Goal: Task Accomplishment & Management: Manage account settings

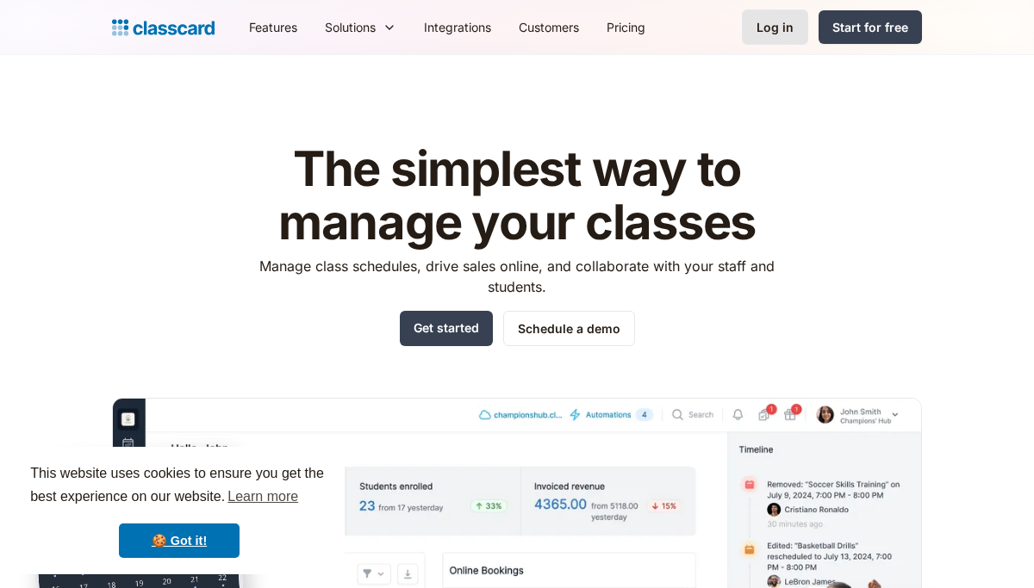
click at [776, 37] on link "Log in" at bounding box center [775, 26] width 66 height 35
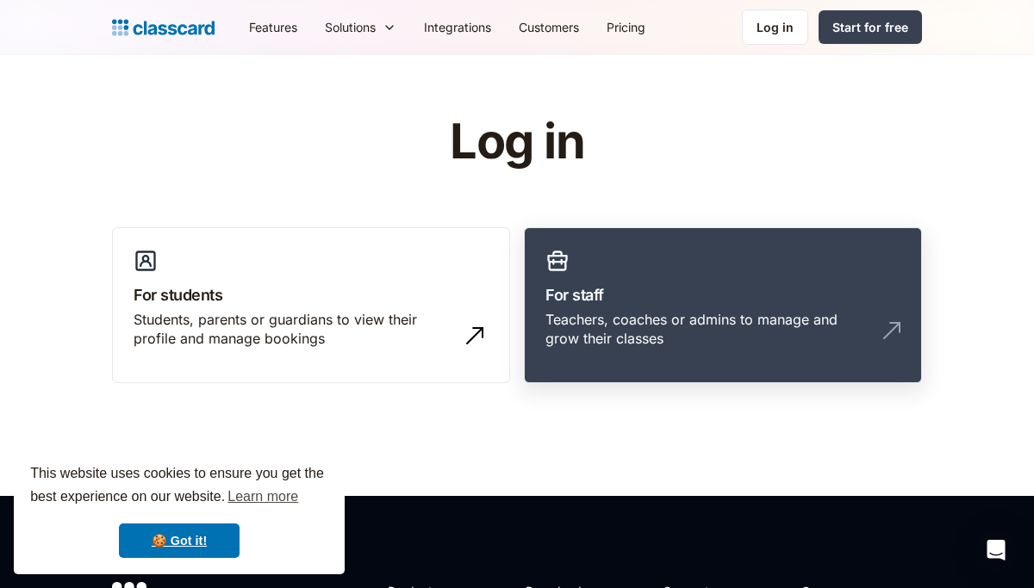
click at [561, 273] on link "For staff Teachers, coaches or admins to manage and grow their classes" at bounding box center [723, 305] width 398 height 157
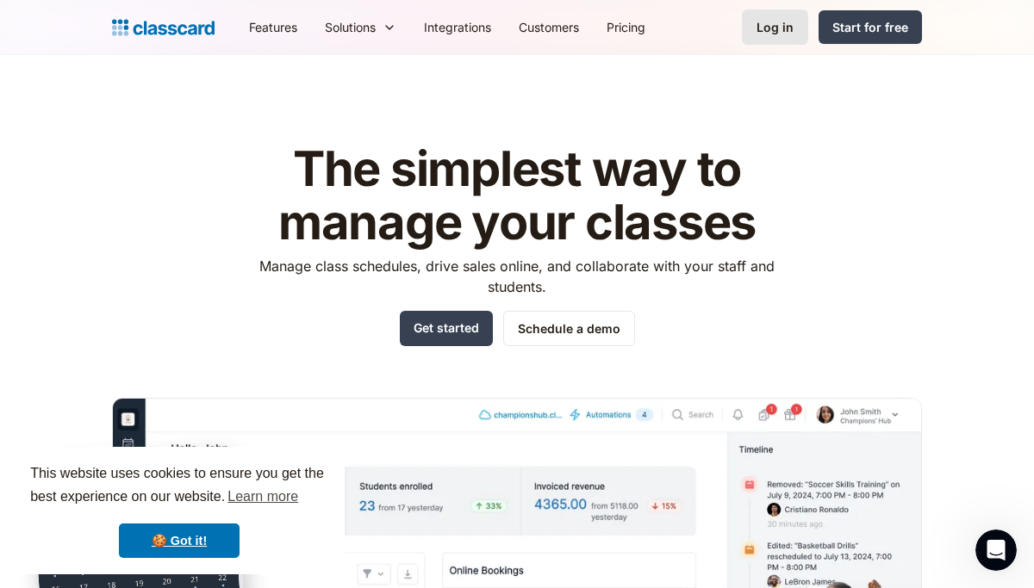
click at [763, 11] on link "Log in" at bounding box center [775, 26] width 66 height 35
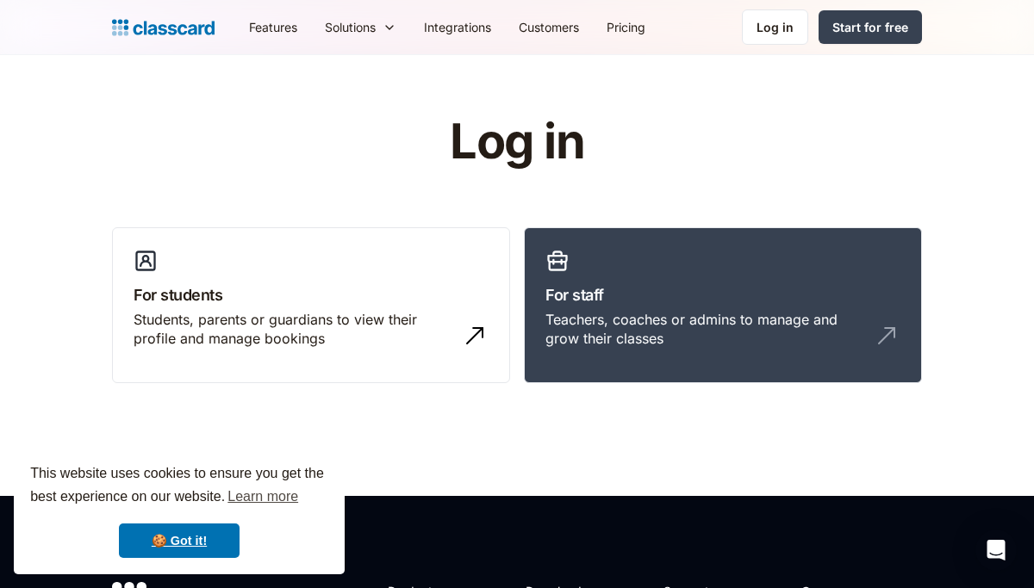
click at [664, 221] on div "Log in For students Students, parents or guardians to view their profile and ma…" at bounding box center [517, 256] width 810 height 282
click at [637, 273] on link "For staff Teachers, coaches or admins to manage and grow their classes" at bounding box center [723, 305] width 398 height 157
